Goal: Information Seeking & Learning: Learn about a topic

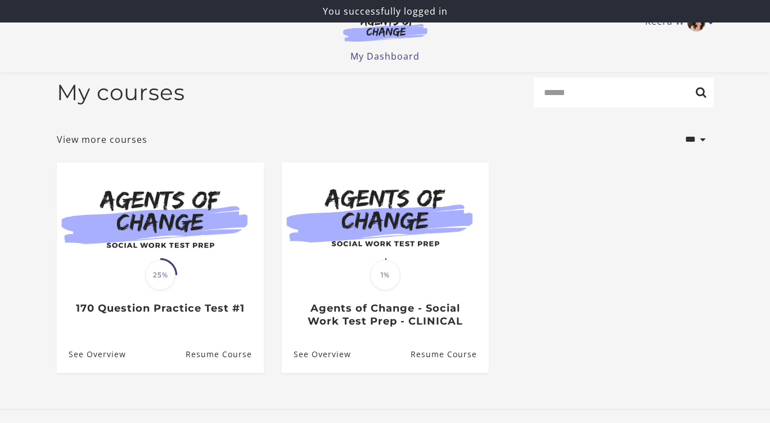
scroll to position [80, 0]
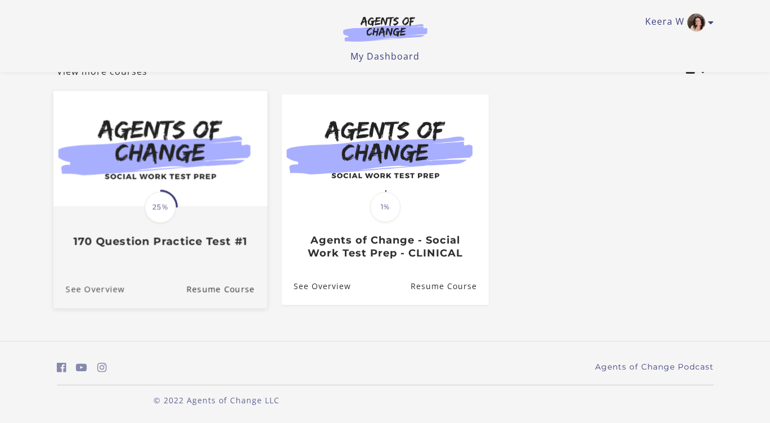
click at [80, 289] on link "See Overview" at bounding box center [88, 289] width 71 height 38
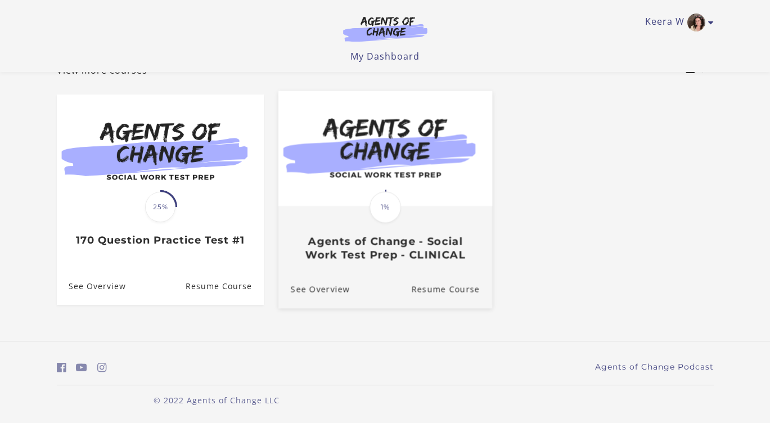
click at [440, 223] on div "Translation missing: en.liquid.partials.dashboard_course_card.progress_descript…" at bounding box center [385, 234] width 214 height 54
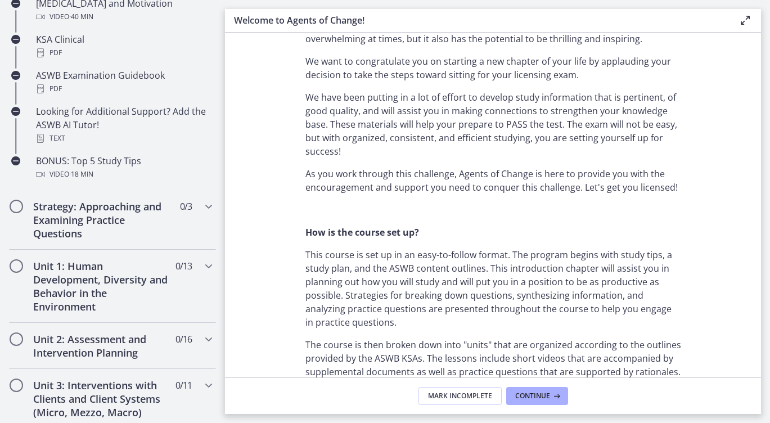
scroll to position [517, 0]
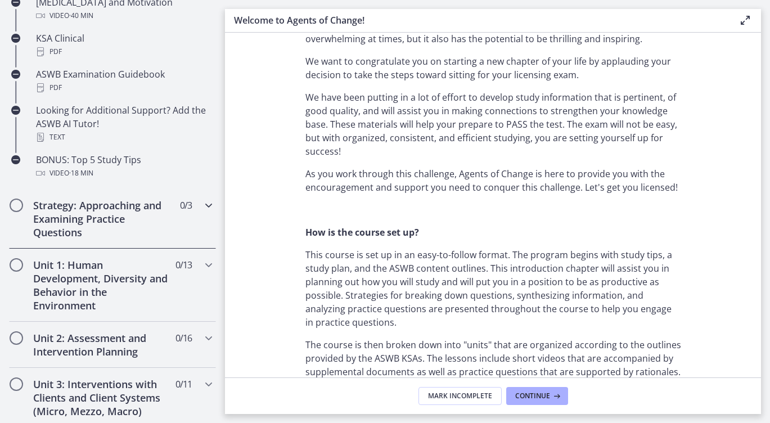
click at [124, 214] on h2 "Strategy: Approaching and Examining Practice Questions" at bounding box center [101, 218] width 137 height 40
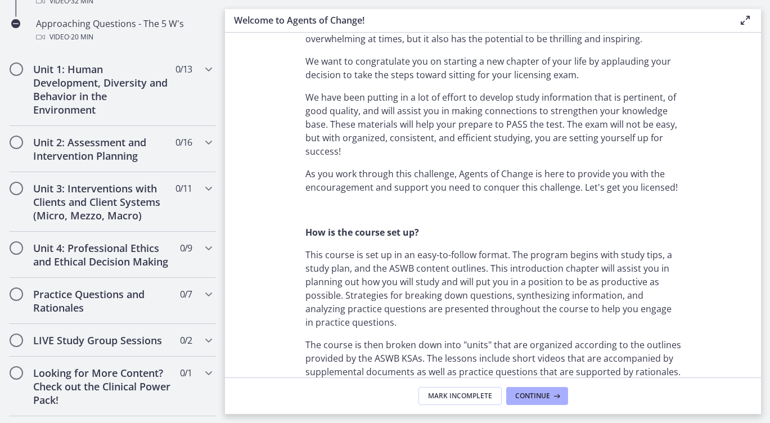
scroll to position [393, 0]
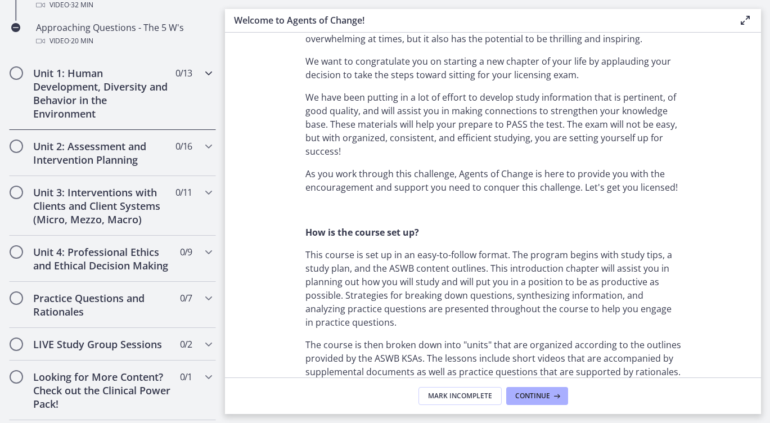
click at [100, 101] on h2 "Unit 1: Human Development, Diversity and Behavior in the Environment" at bounding box center [101, 93] width 137 height 54
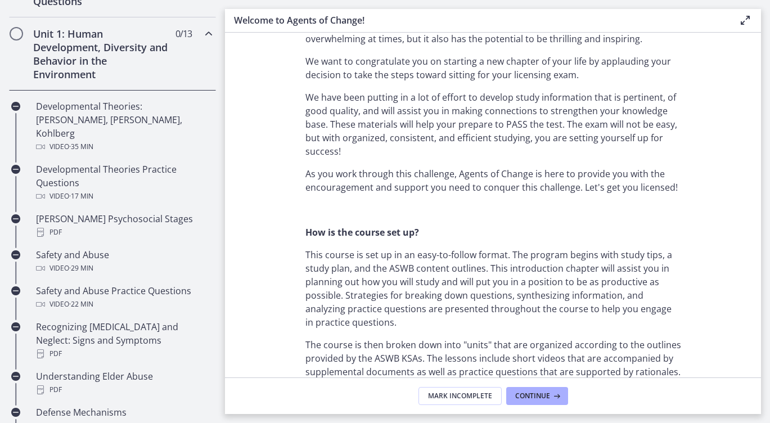
scroll to position [298, 0]
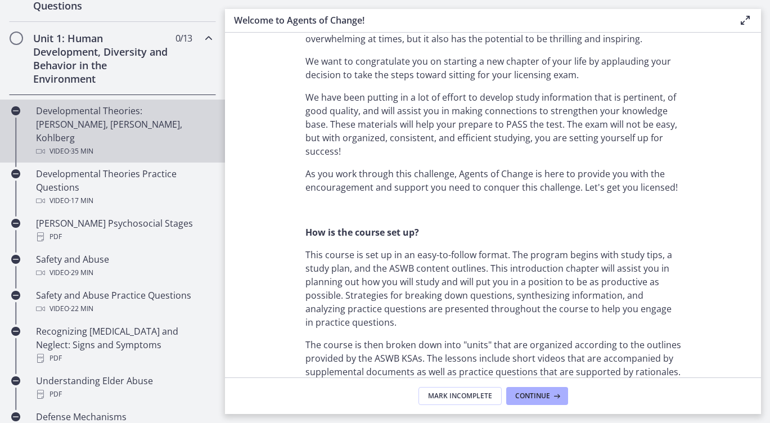
click at [115, 115] on div "Developmental Theories: Erikson, Piaget, Kohlberg Video · 35 min" at bounding box center [123, 131] width 175 height 54
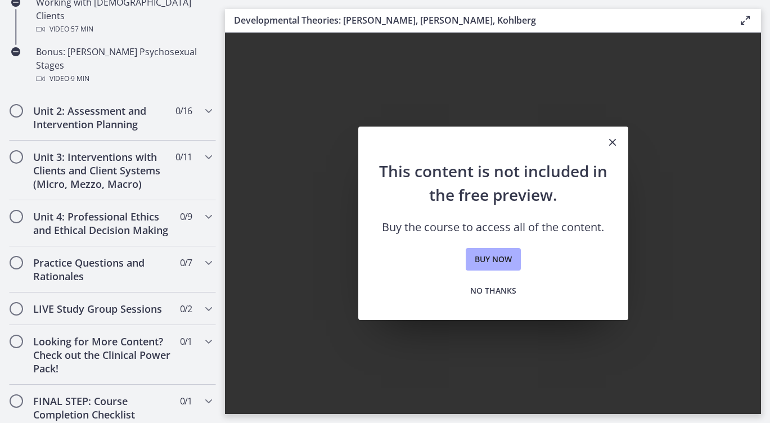
scroll to position [878, 0]
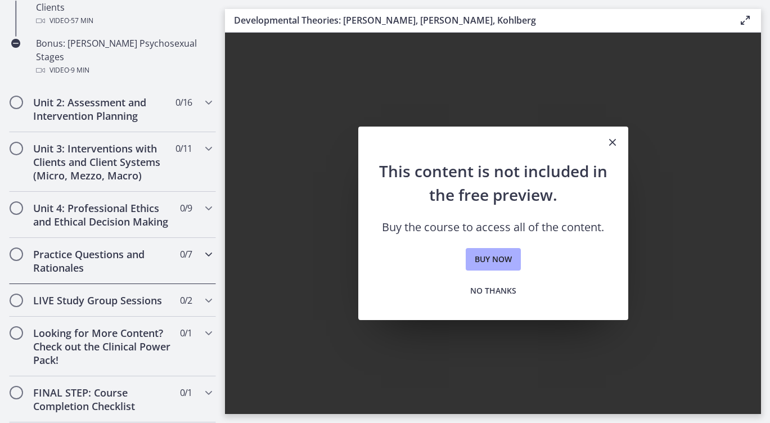
click at [109, 247] on h2 "Practice Questions and Rationales" at bounding box center [101, 260] width 137 height 27
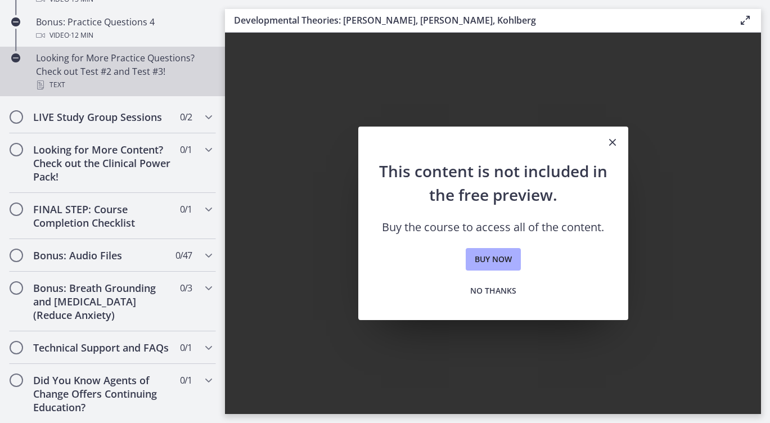
click at [103, 72] on div "Looking for More Practice Questions? Check out Test #2 and Test #3! Text" at bounding box center [123, 71] width 175 height 40
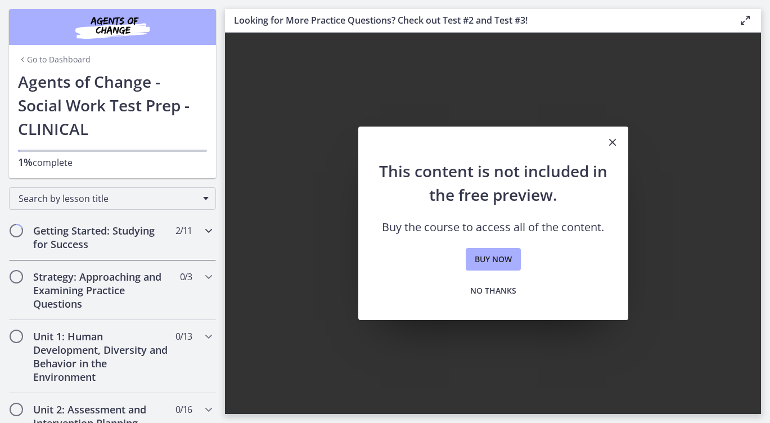
click at [105, 239] on h2 "Getting Started: Studying for Success" at bounding box center [101, 237] width 137 height 27
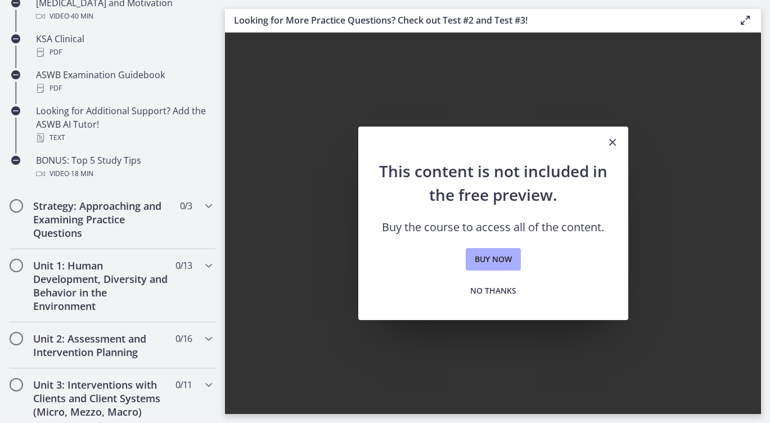
scroll to position [517, 0]
click at [124, 275] on h2 "Unit 1: Human Development, Diversity and Behavior in the Environment" at bounding box center [101, 285] width 137 height 54
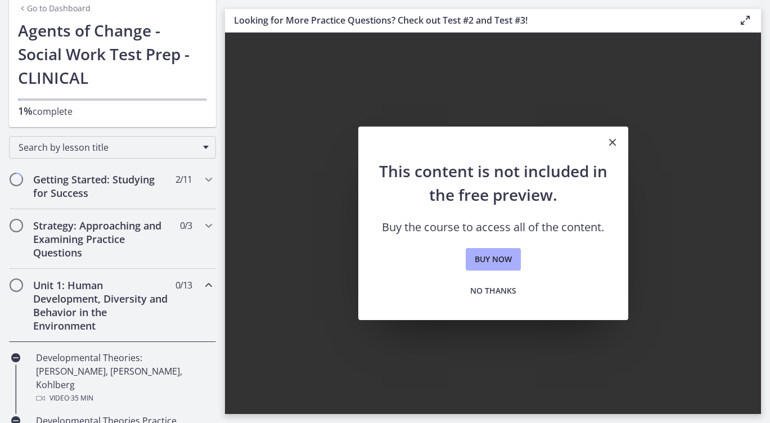
scroll to position [5, 0]
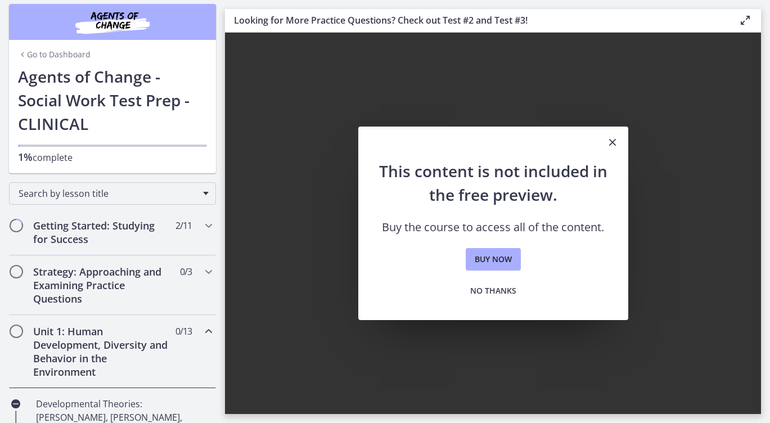
click at [91, 16] on img "Chapters" at bounding box center [112, 21] width 135 height 27
click at [56, 51] on link "Go to Dashboard" at bounding box center [54, 54] width 73 height 11
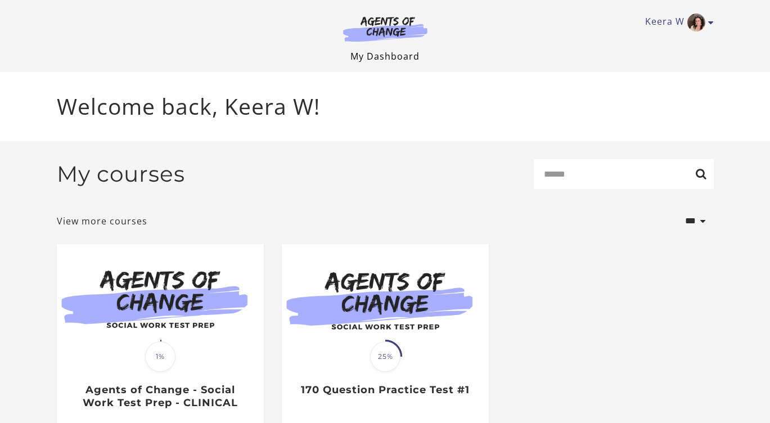
click at [355, 60] on link "My Dashboard" at bounding box center [384, 56] width 69 height 12
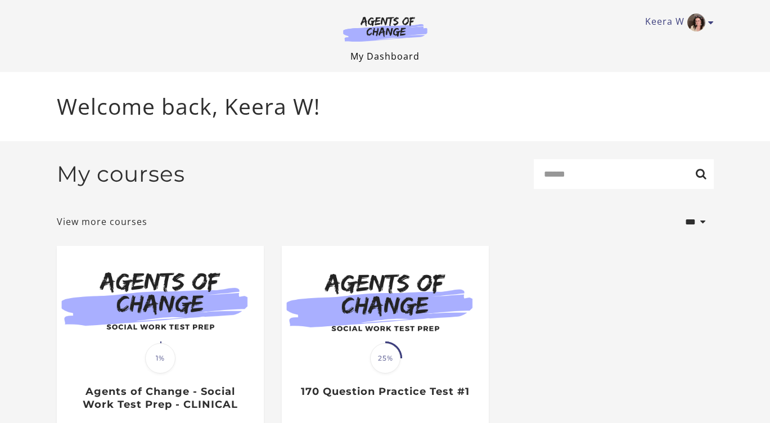
click at [379, 59] on link "My Dashboard" at bounding box center [384, 56] width 69 height 12
click at [679, 21] on link "Keera W" at bounding box center [676, 22] width 63 height 18
click at [404, 24] on img at bounding box center [385, 29] width 108 height 26
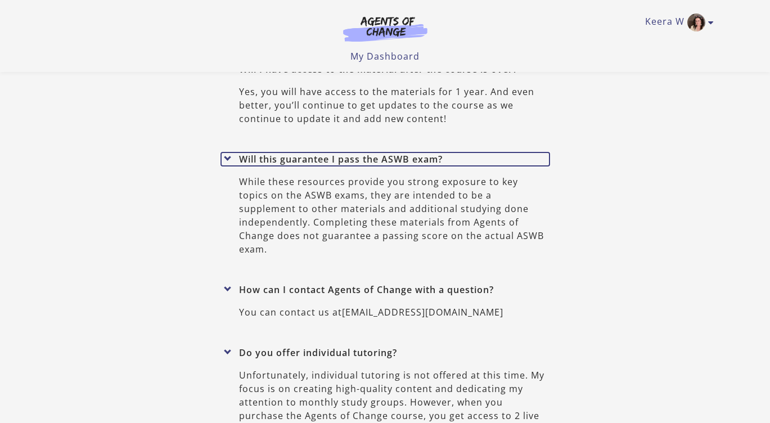
scroll to position [4703, 0]
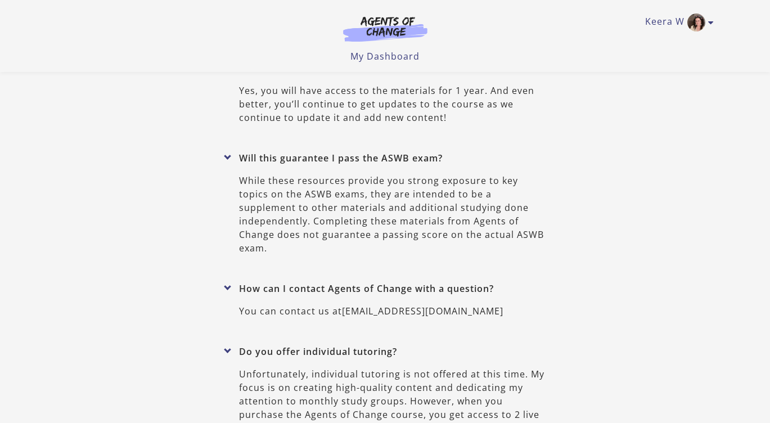
click at [237, 203] on ul "How much time should I expect to spend on the program? Typical students take 3-…" at bounding box center [385, 380] width 328 height 899
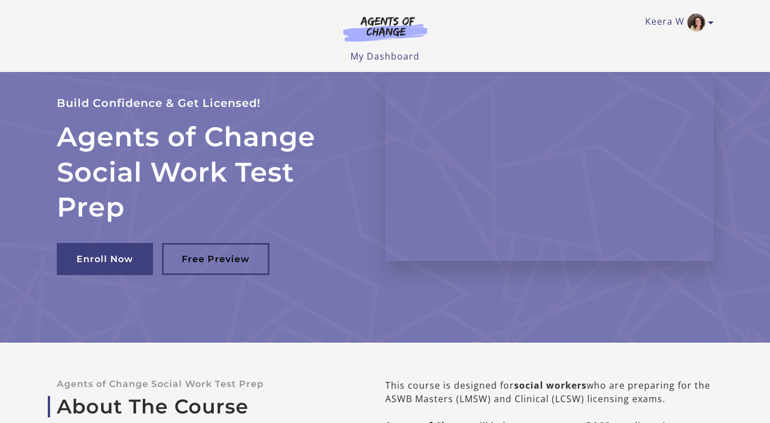
scroll to position [0, 0]
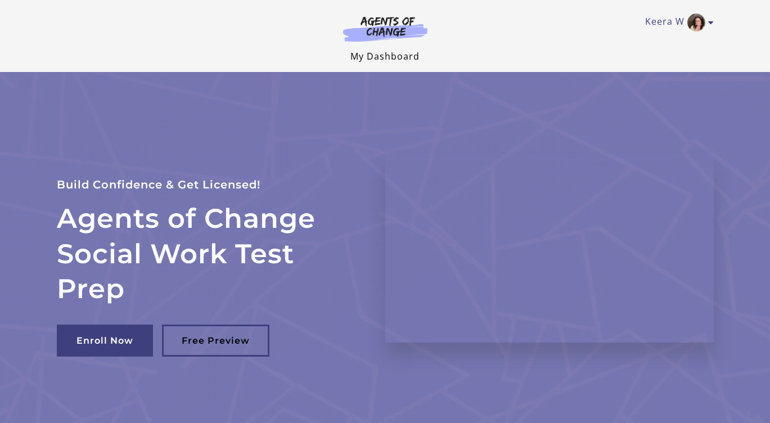
click at [388, 57] on link "My Dashboard" at bounding box center [384, 56] width 69 height 12
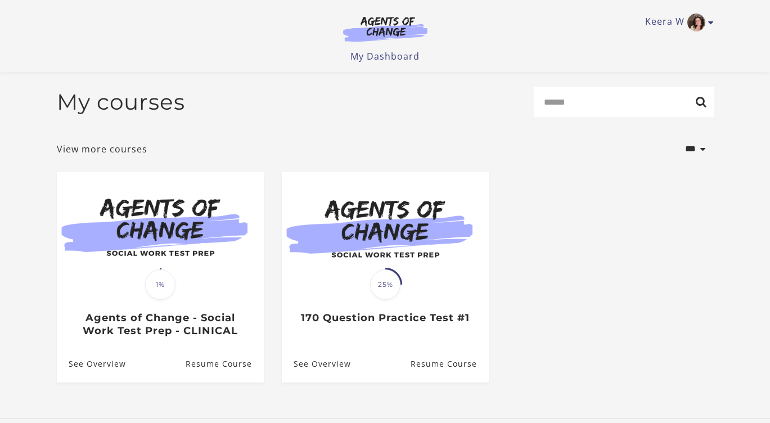
scroll to position [80, 0]
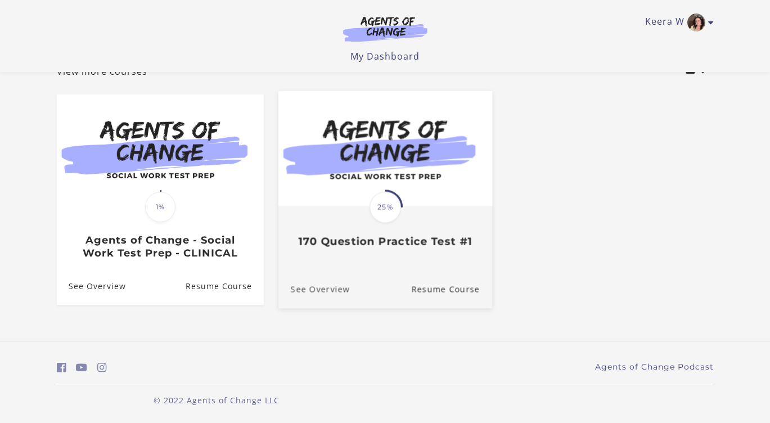
click at [337, 292] on link "See Overview" at bounding box center [313, 289] width 71 height 38
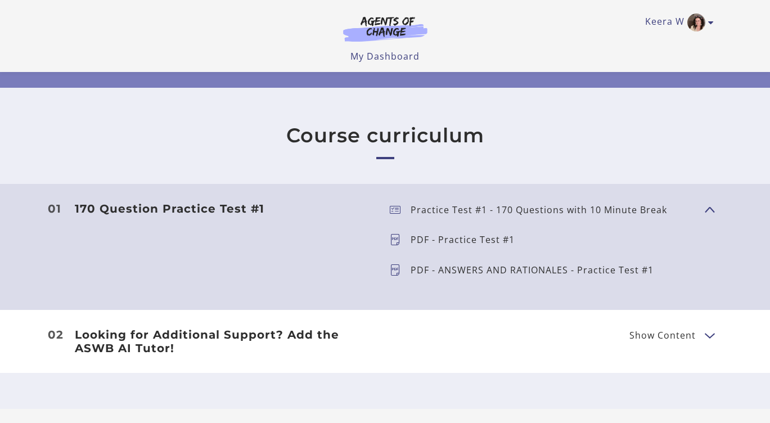
scroll to position [306, 0]
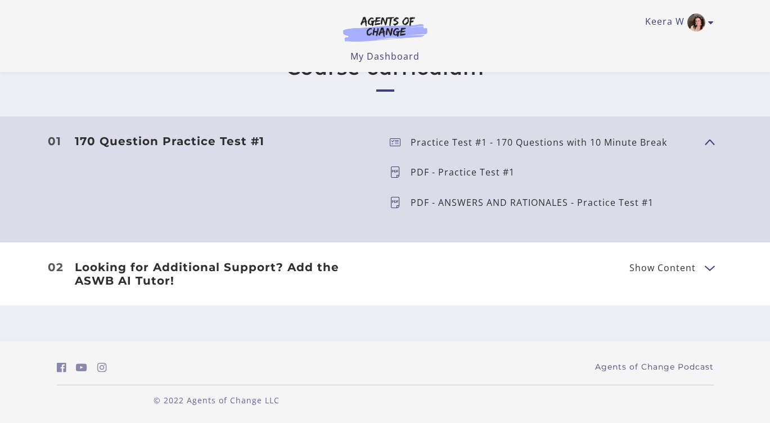
click at [228, 138] on h3 "170 Question Practice Test #1" at bounding box center [223, 140] width 297 height 13
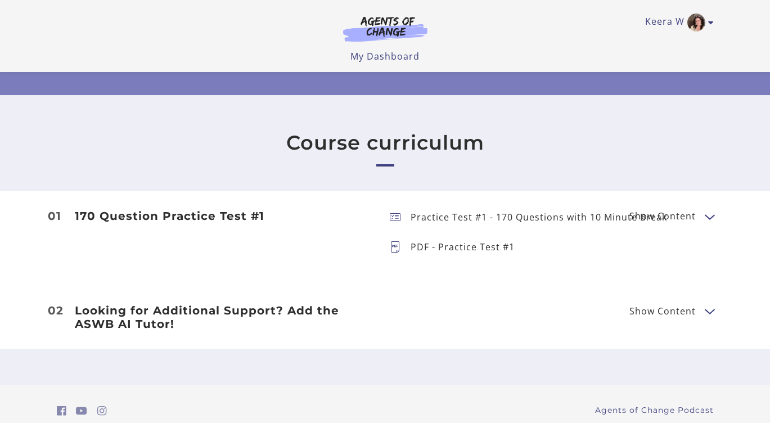
scroll to position [229, 0]
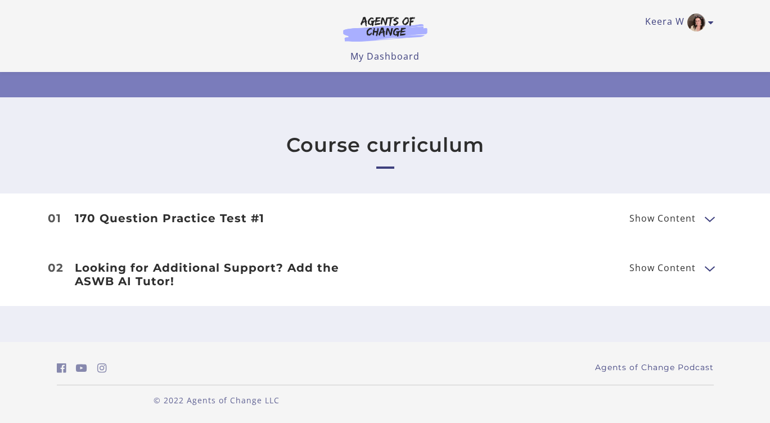
click at [206, 223] on h3 "170 Question Practice Test #1" at bounding box center [223, 217] width 297 height 13
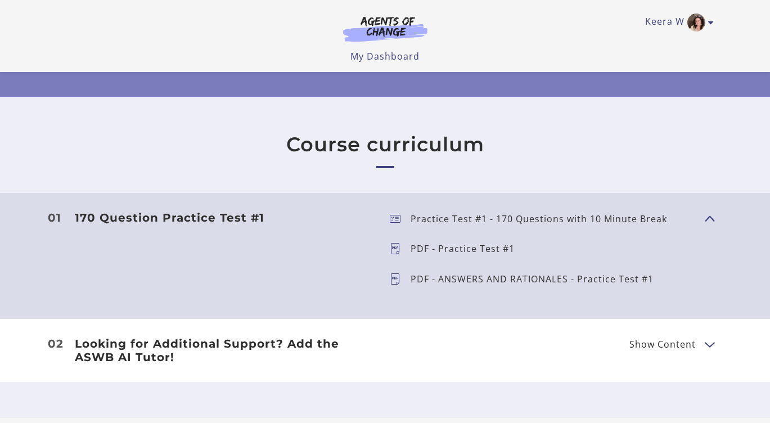
click at [395, 282] on icon at bounding box center [400, 278] width 21 height 11
click at [392, 218] on icon at bounding box center [400, 218] width 21 height 11
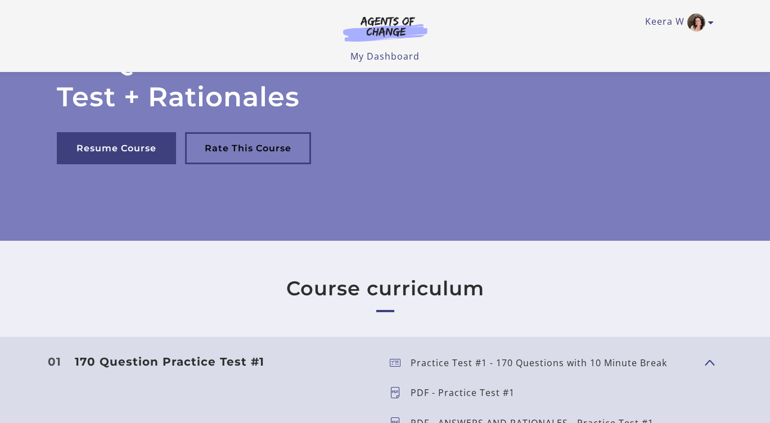
scroll to position [0, 0]
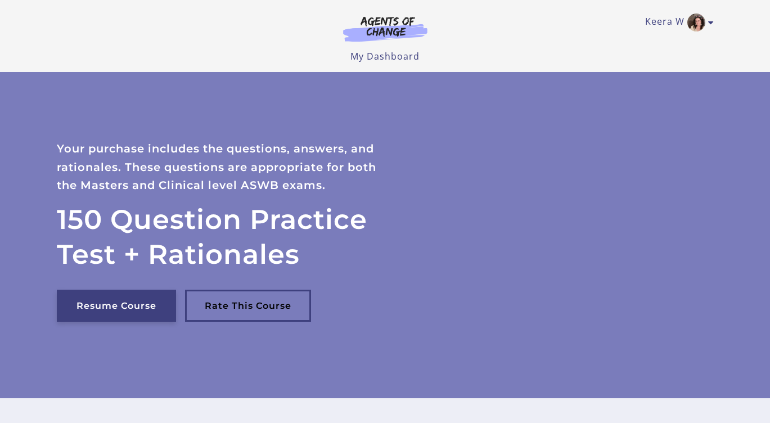
click at [121, 305] on link "Resume Course" at bounding box center [116, 305] width 119 height 32
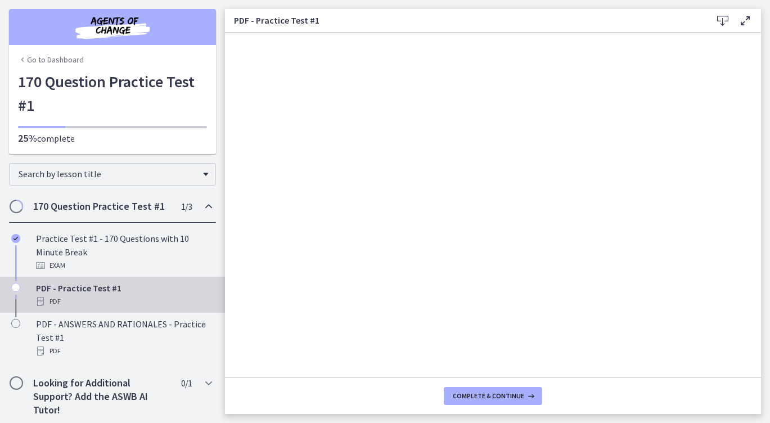
scroll to position [3, 0]
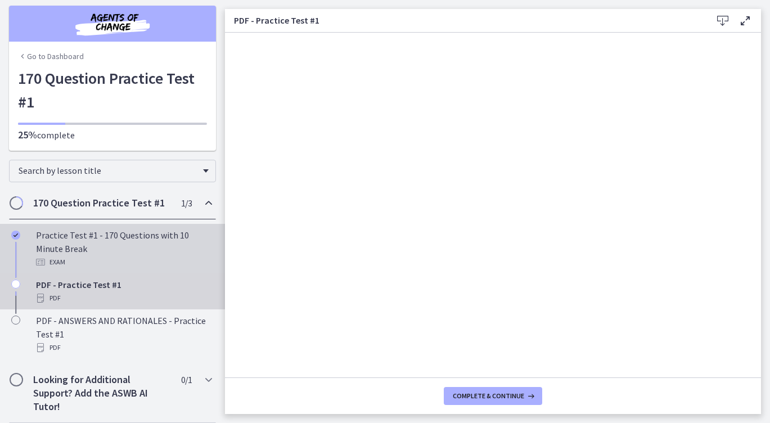
click at [125, 251] on div "Practice Test #1 - 170 Questions with 10 Minute Break Exam" at bounding box center [123, 248] width 175 height 40
